Goal: Understand process/instructions

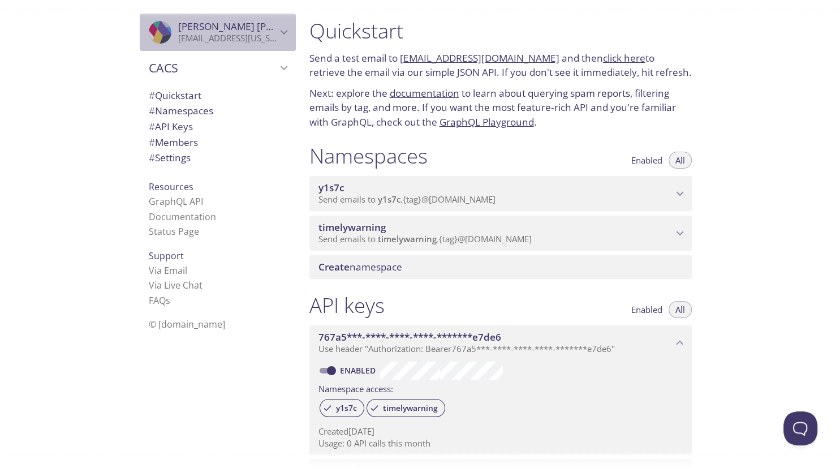
click at [197, 34] on p "[EMAIL_ADDRESS][US_STATE][DOMAIN_NAME]" at bounding box center [227, 38] width 98 height 11
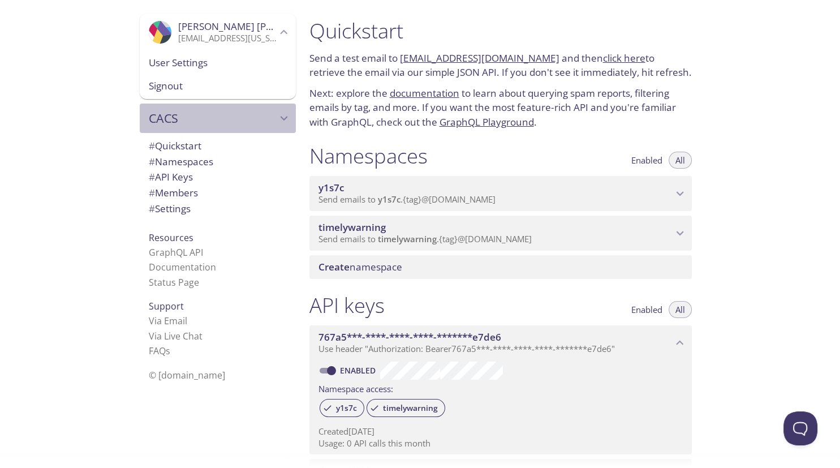
click at [182, 122] on span "CACS" at bounding box center [213, 118] width 128 height 16
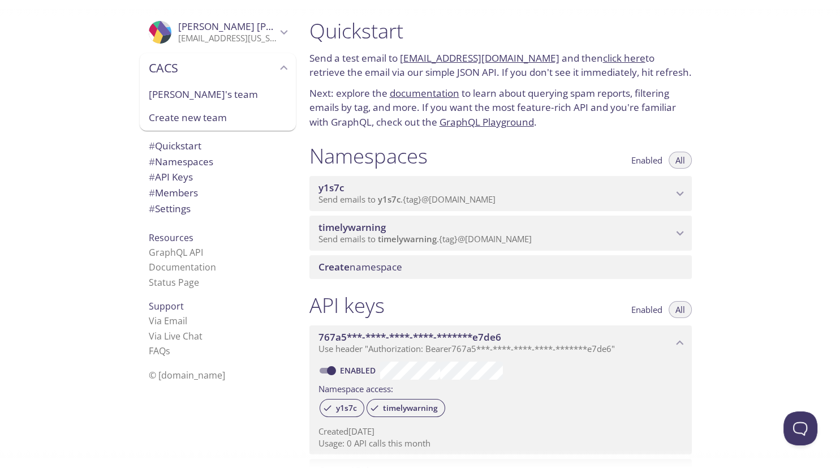
click at [245, 238] on div "Resources GraphQL API Documentation Status Page" at bounding box center [218, 260] width 156 height 69
click at [545, 36] on h1 "Quickstart" at bounding box center [500, 30] width 382 height 25
click at [485, 197] on span "Send emails to y1s7c . {tag} @inbox.testmail.app" at bounding box center [406, 198] width 177 height 11
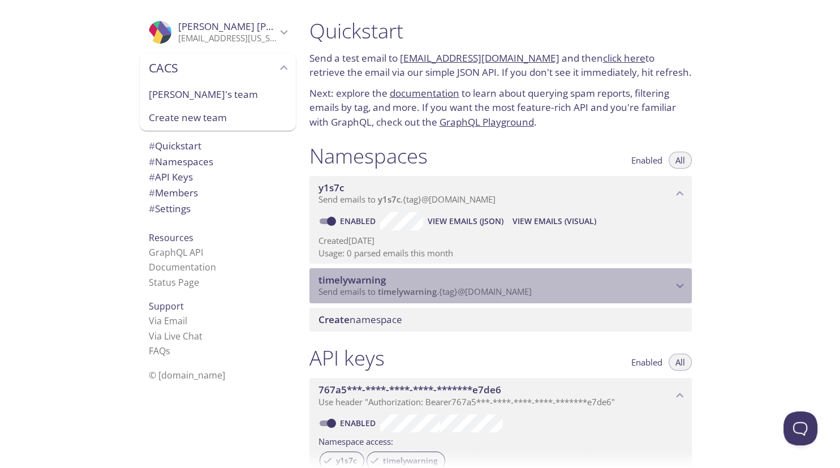
click at [520, 284] on span "timelywarning" at bounding box center [495, 280] width 354 height 12
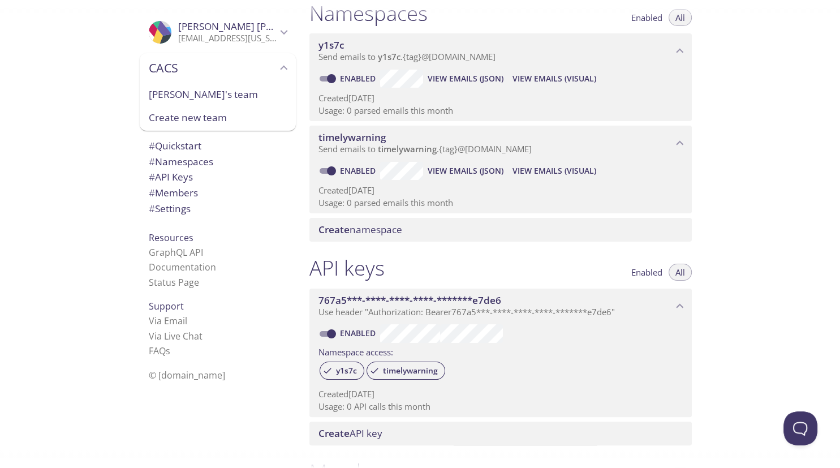
scroll to position [153, 0]
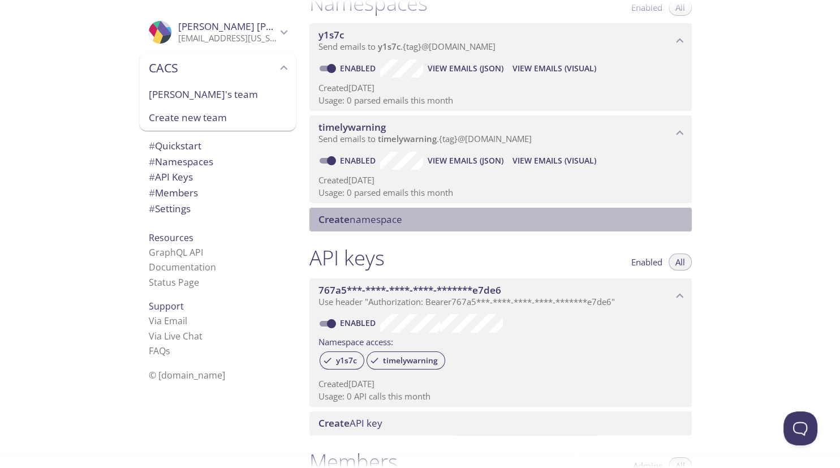
click at [443, 225] on span "Create namespace" at bounding box center [502, 219] width 369 height 12
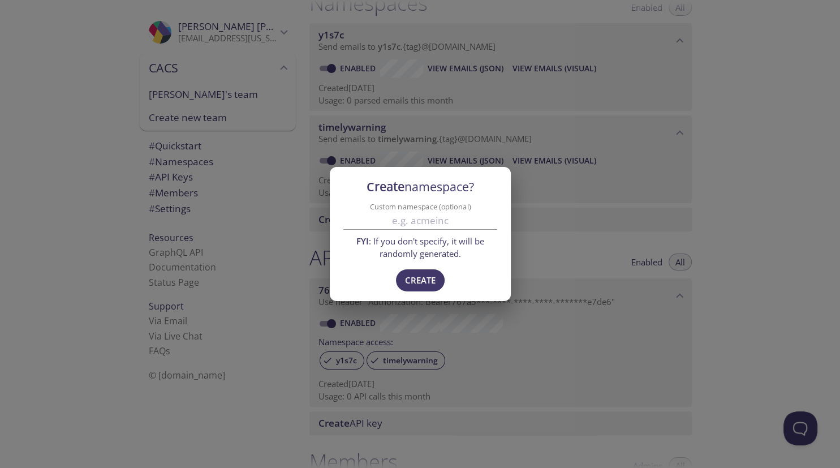
click at [545, 242] on div "Create namespace? Custom namespace (optional) FYI : If you don't specify, it wi…" at bounding box center [420, 234] width 840 height 468
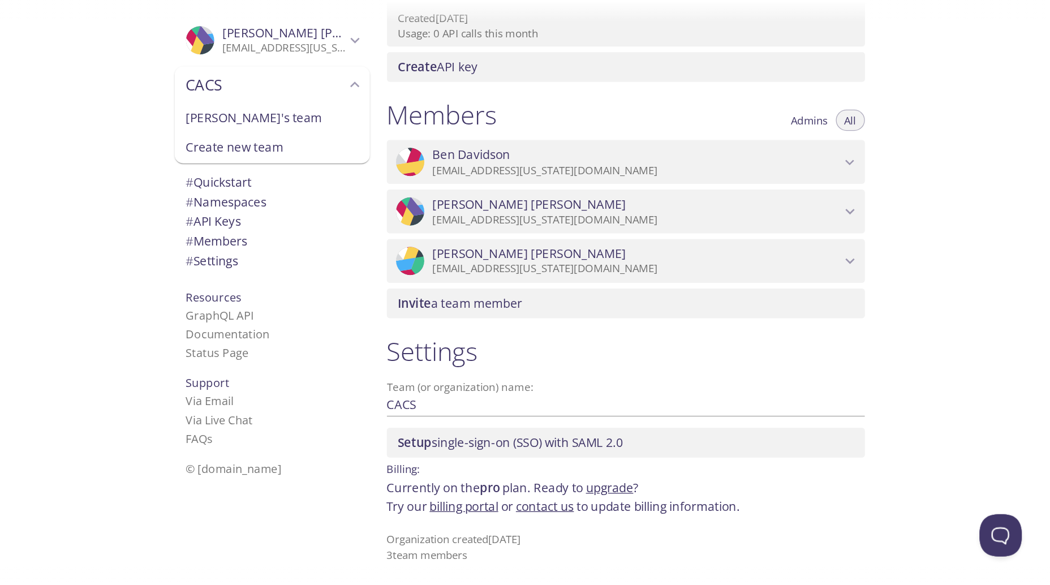
scroll to position [406, 0]
